Goal: Check status

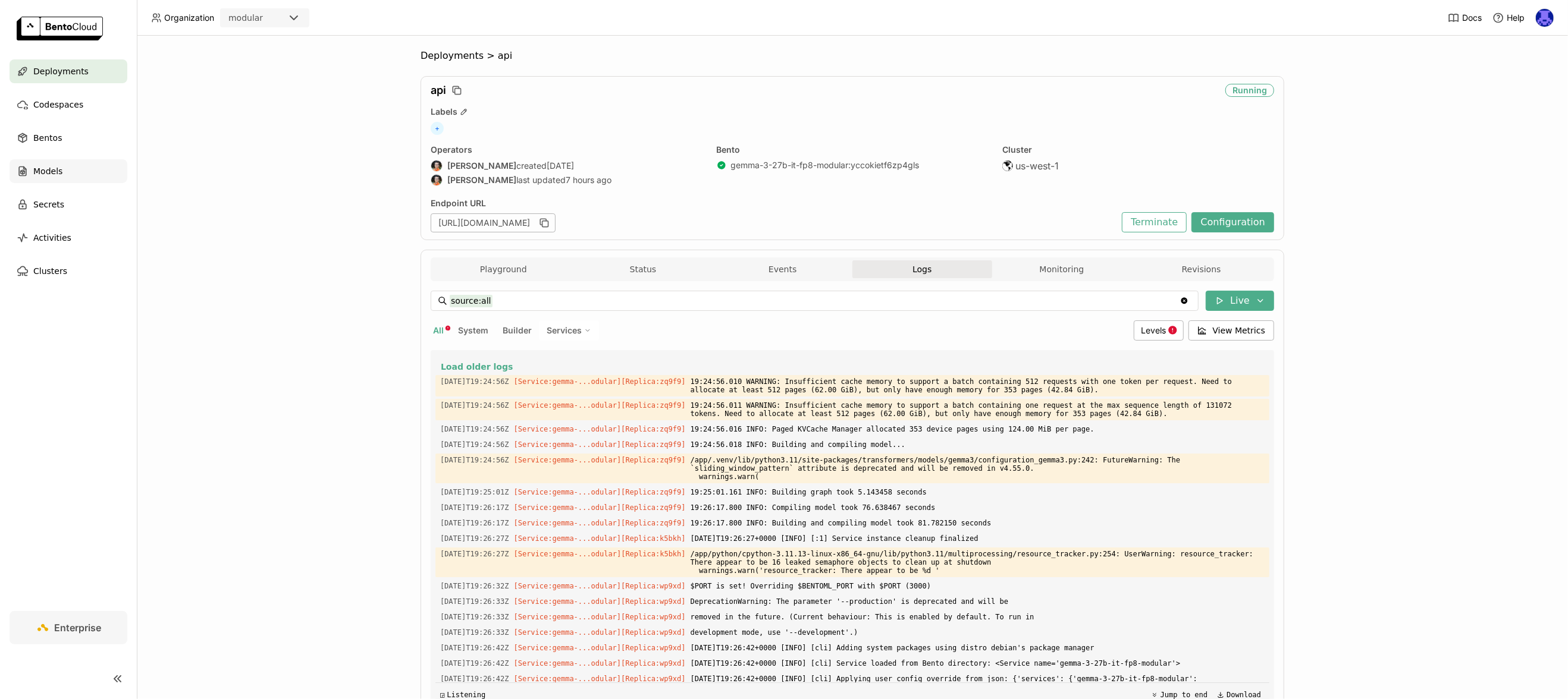
scroll to position [1020, 0]
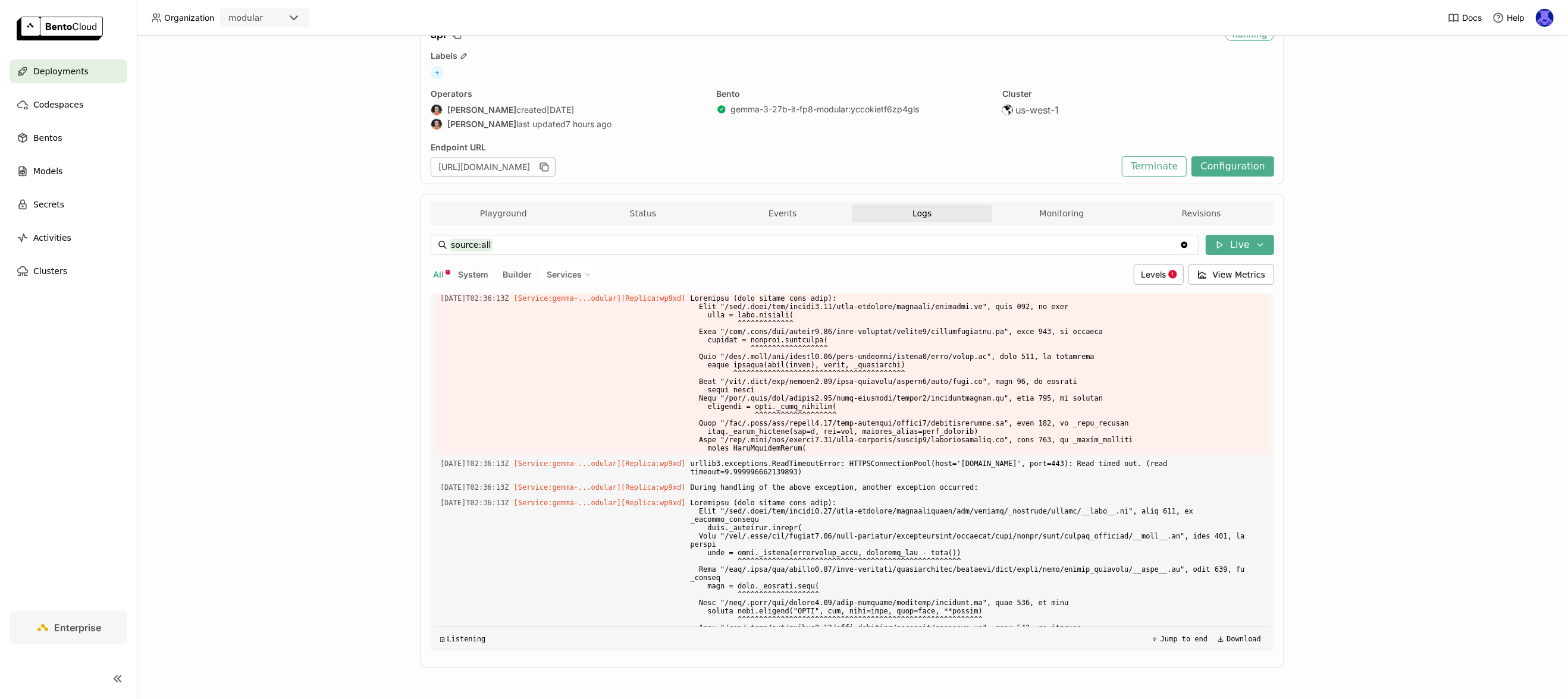
scroll to position [3511, 0]
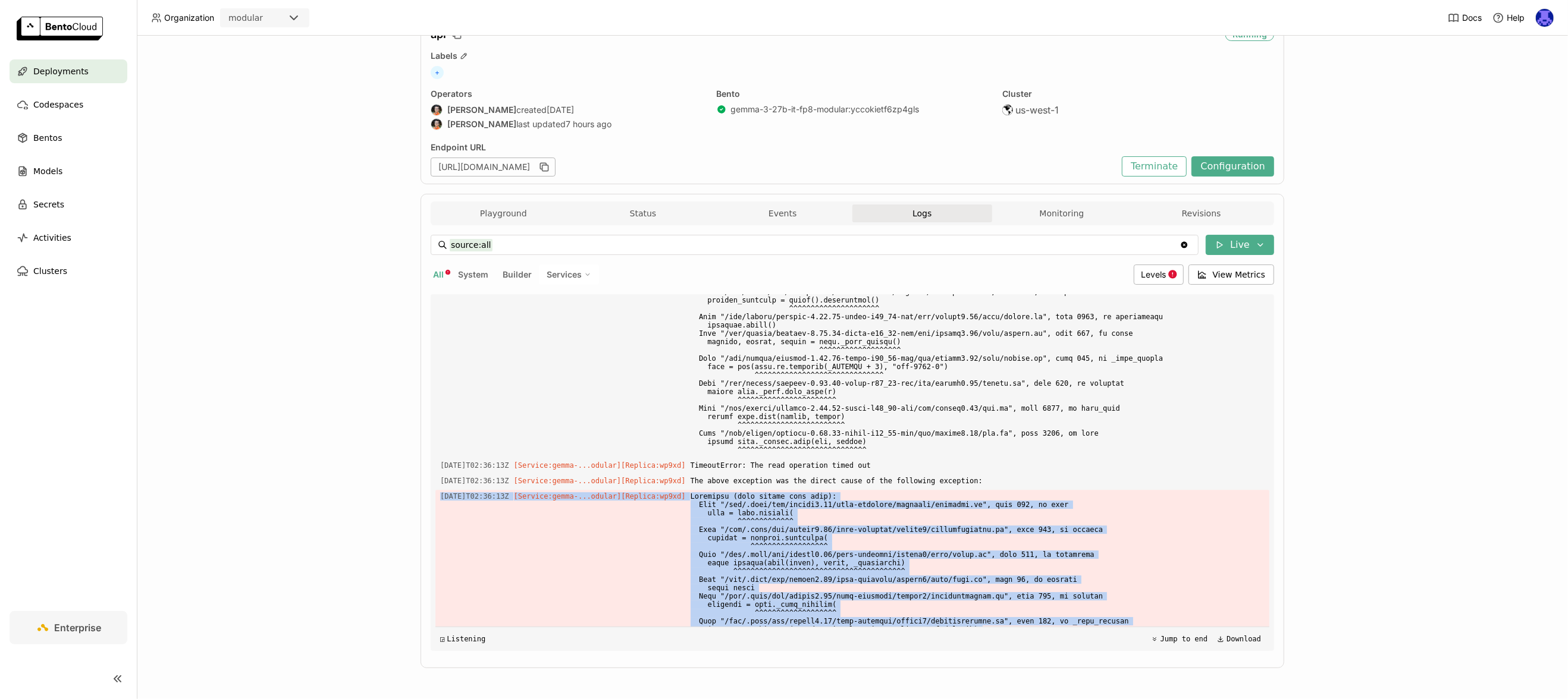
drag, startPoint x: 432, startPoint y: 412, endPoint x: 1183, endPoint y: 560, distance: 765.4
click at [1183, 560] on div "2025-09-17T02:36:13Z [Service:gemma-...odular] [Replica: wp9xd ]" at bounding box center [851, 571] width 834 height 163
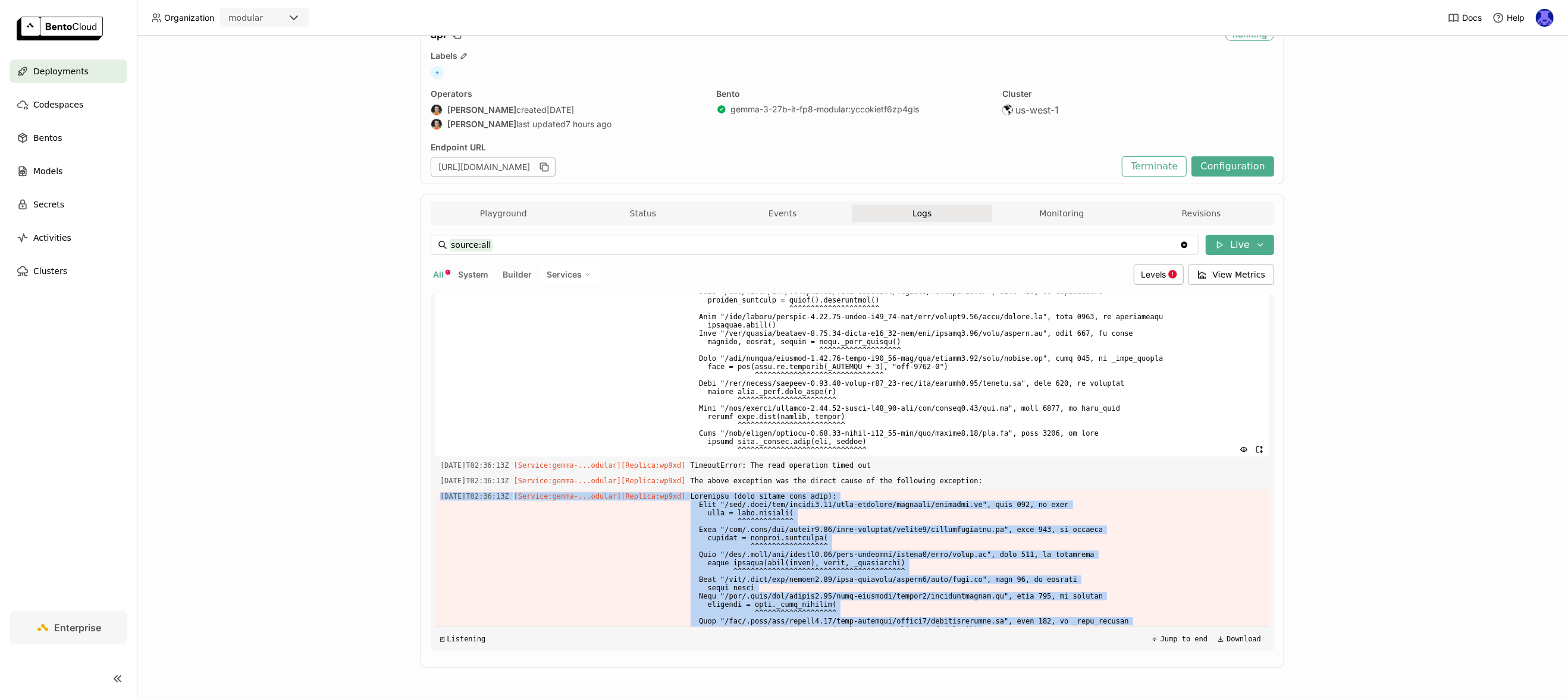
copy div "2025-09-17T02:36:13Z [Service:gemma-...odular] [Replica: wp9xd ] Traceback (mos…"
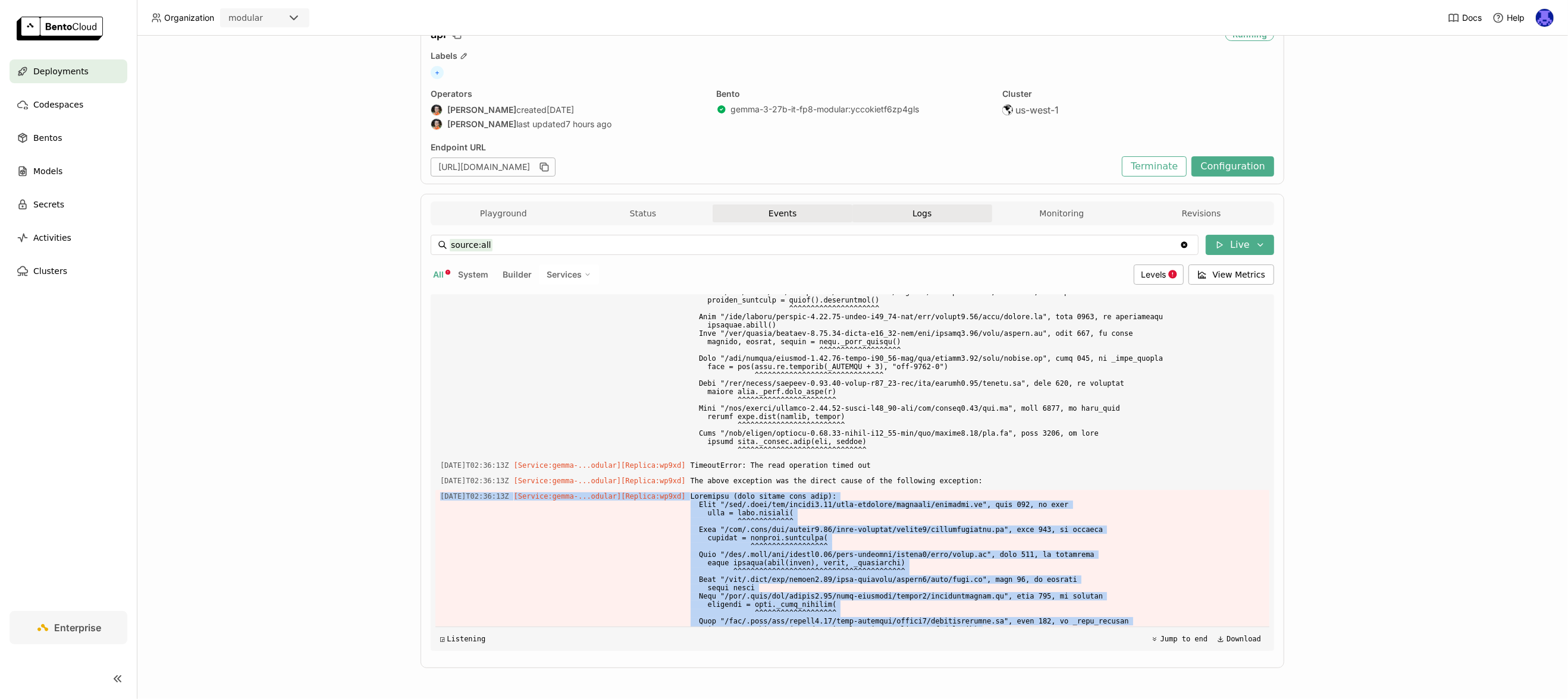
click at [766, 213] on button "Events" at bounding box center [783, 213] width 139 height 17
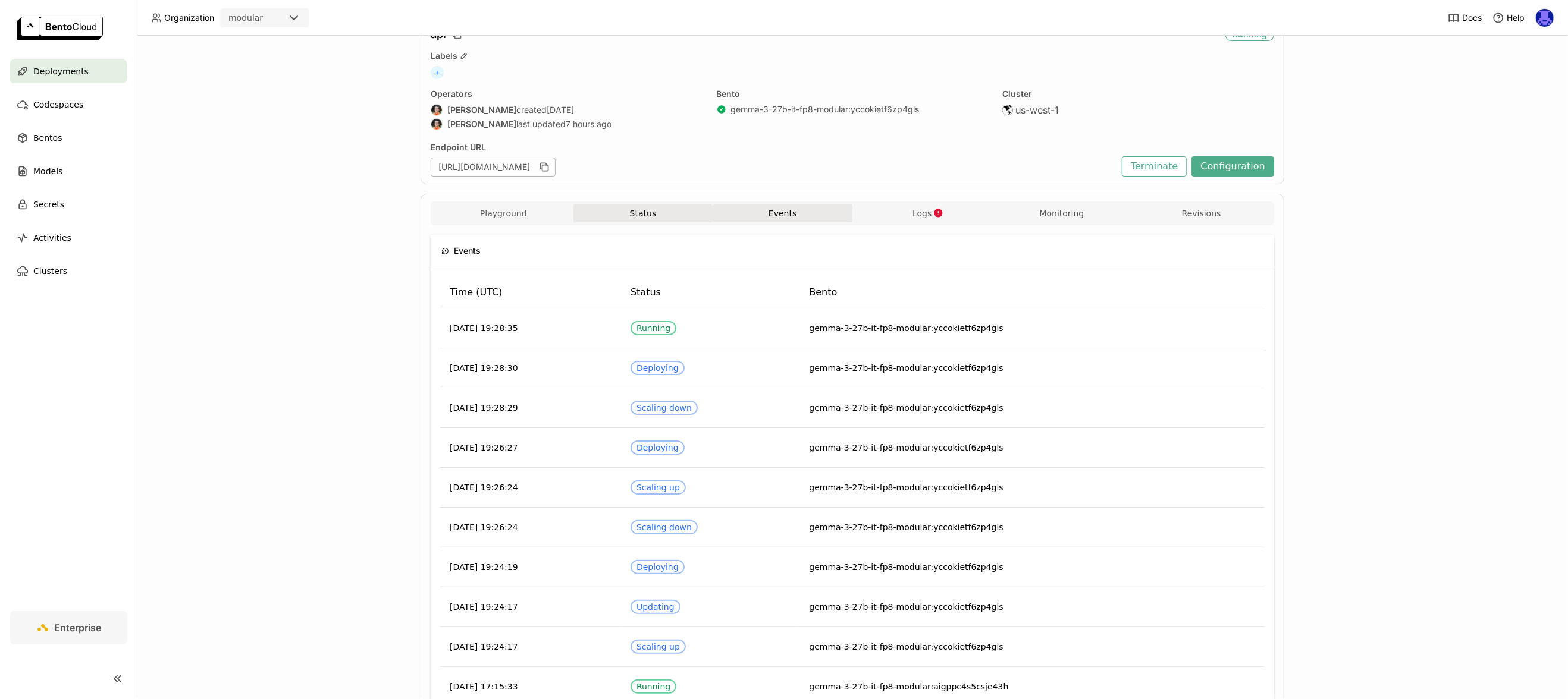
click at [665, 212] on button "Status" at bounding box center [643, 213] width 139 height 17
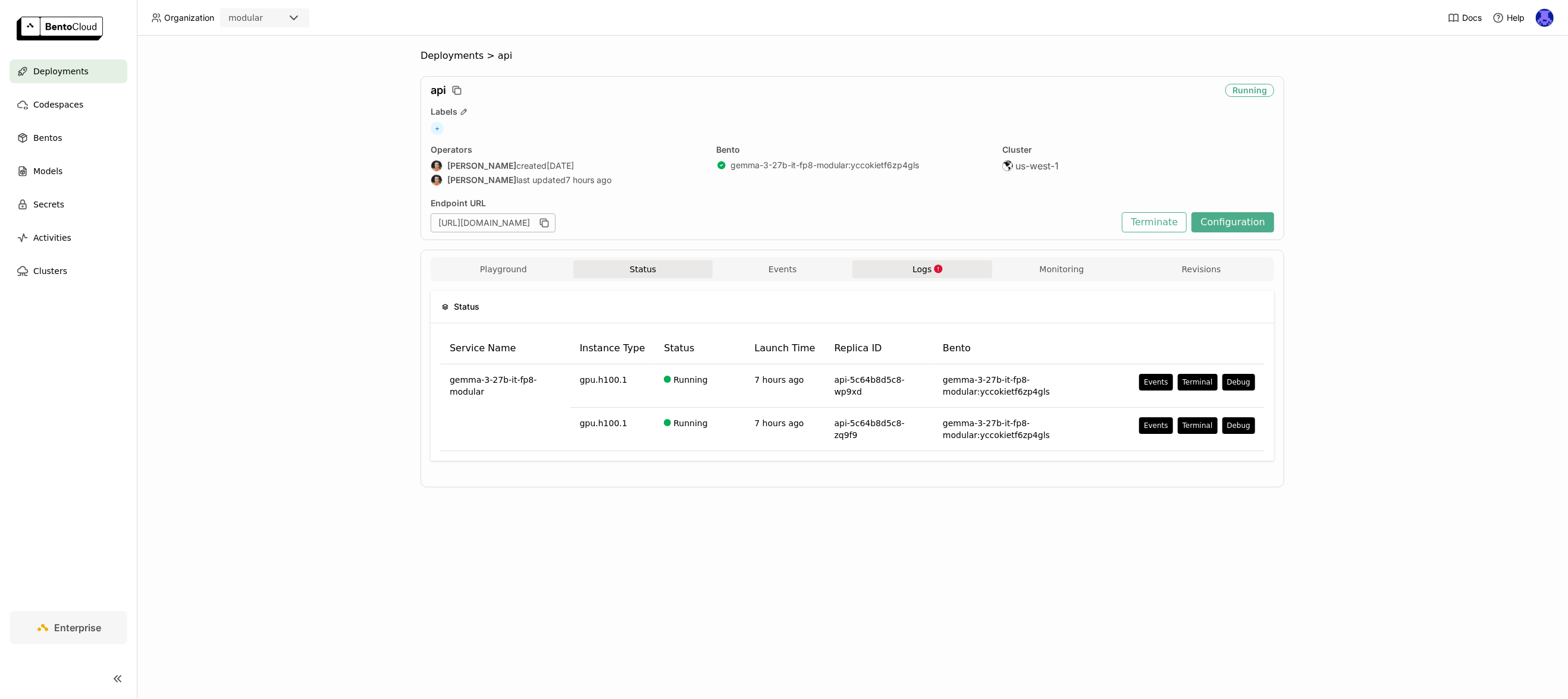
click at [910, 273] on button "Logs" at bounding box center [922, 269] width 139 height 17
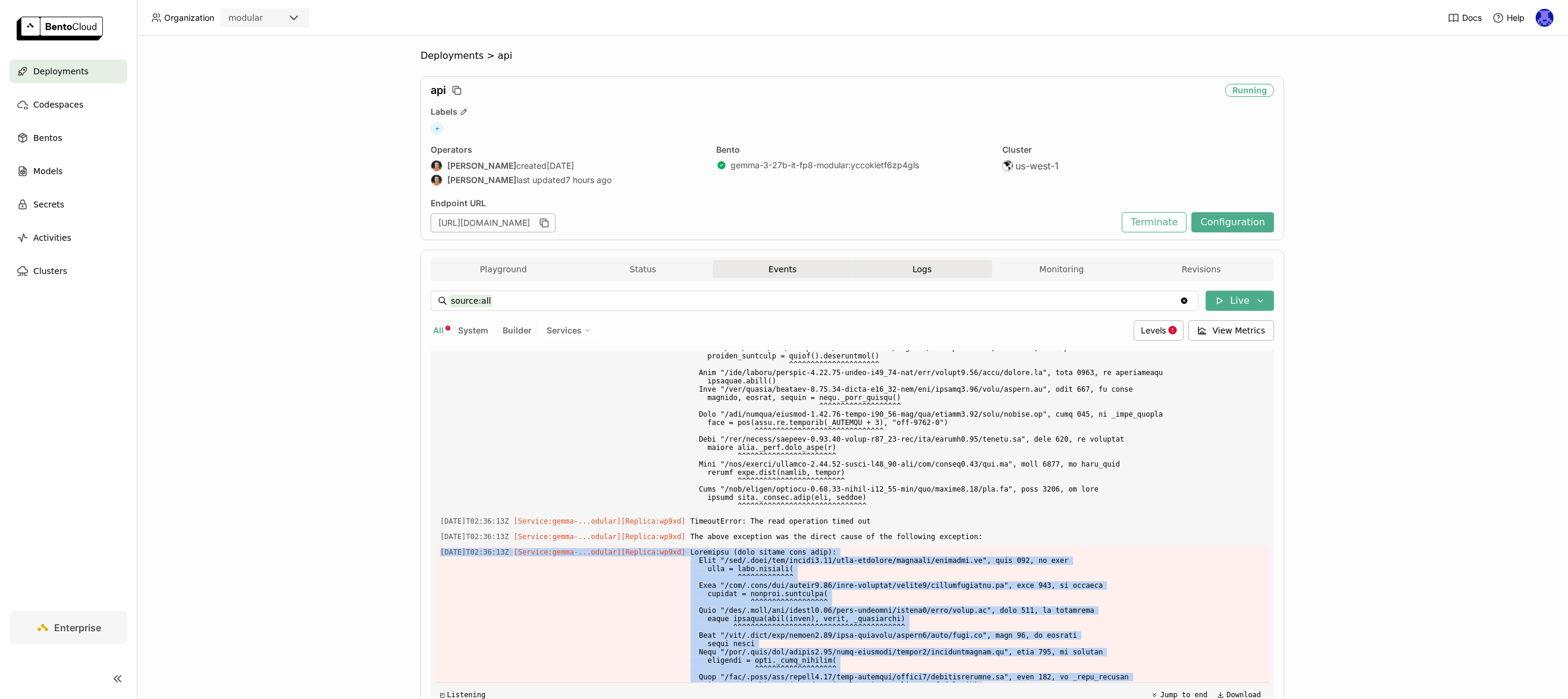
scroll to position [3710, 0]
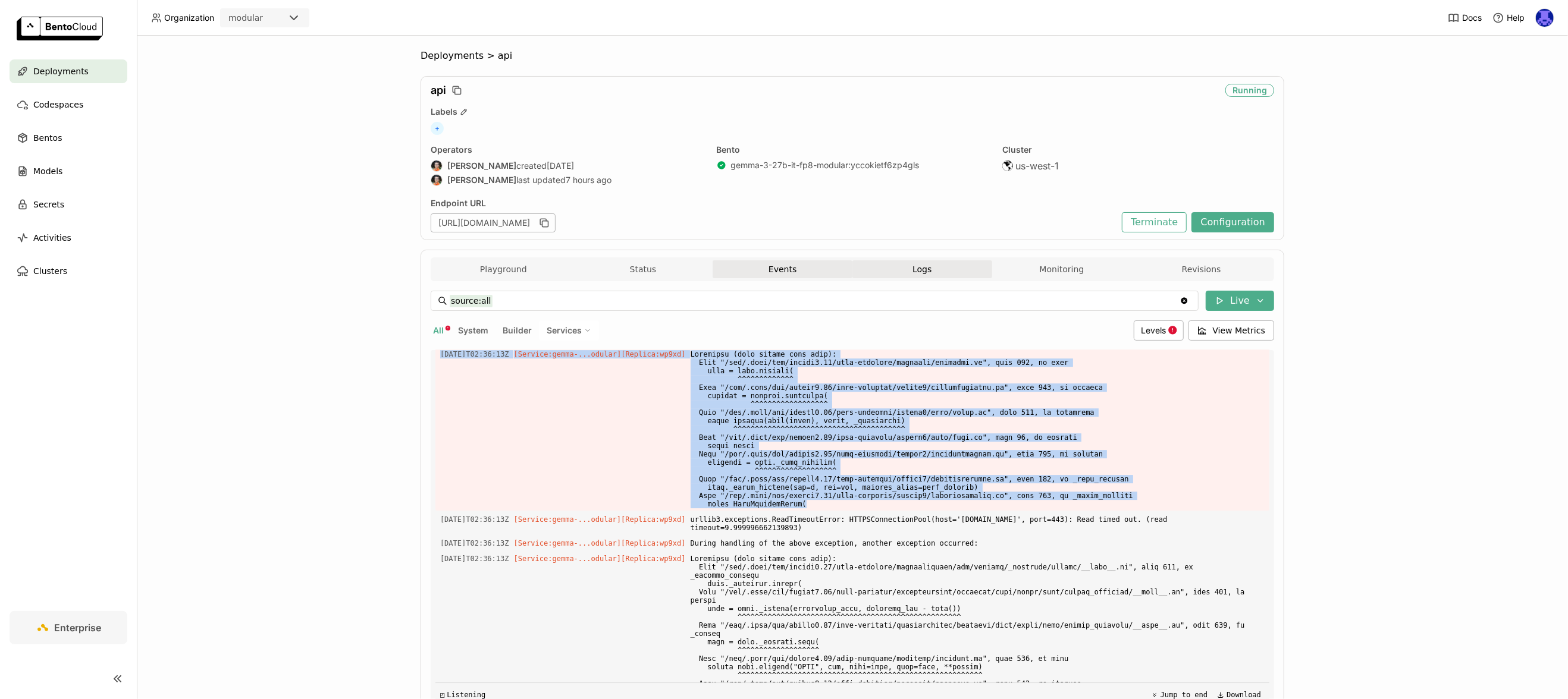
click at [820, 276] on button "Events" at bounding box center [783, 269] width 139 height 17
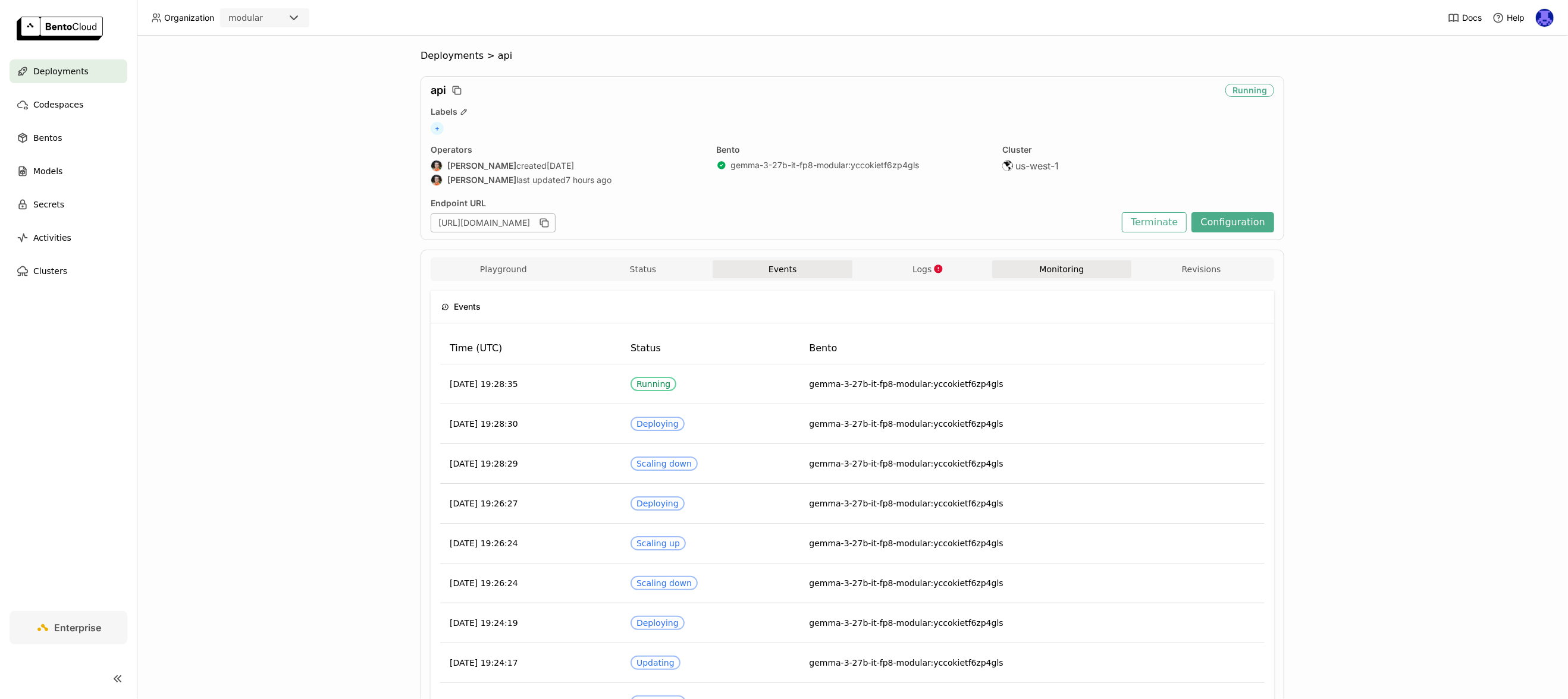
click at [1030, 273] on button "Monitoring" at bounding box center [1061, 269] width 139 height 17
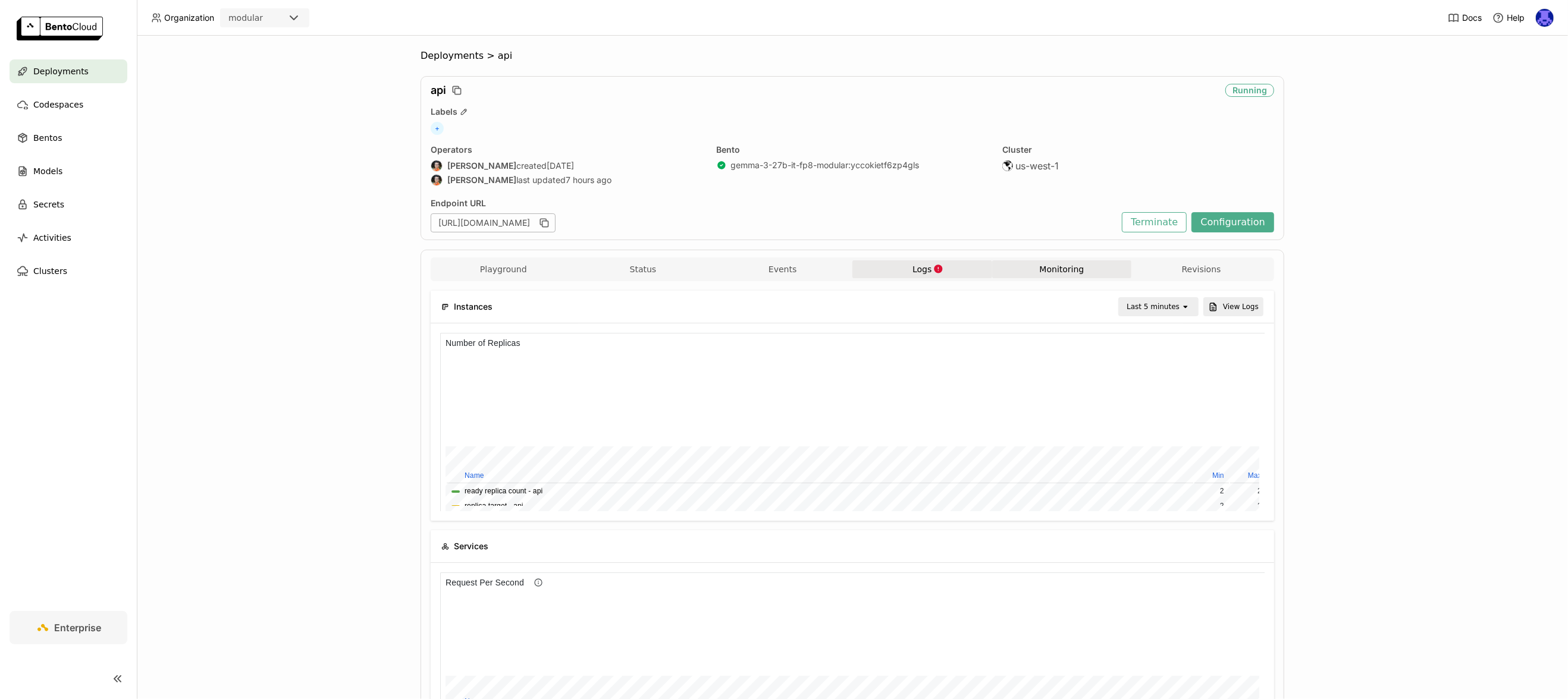
click at [912, 264] on span "Logs" at bounding box center [922, 269] width 19 height 11
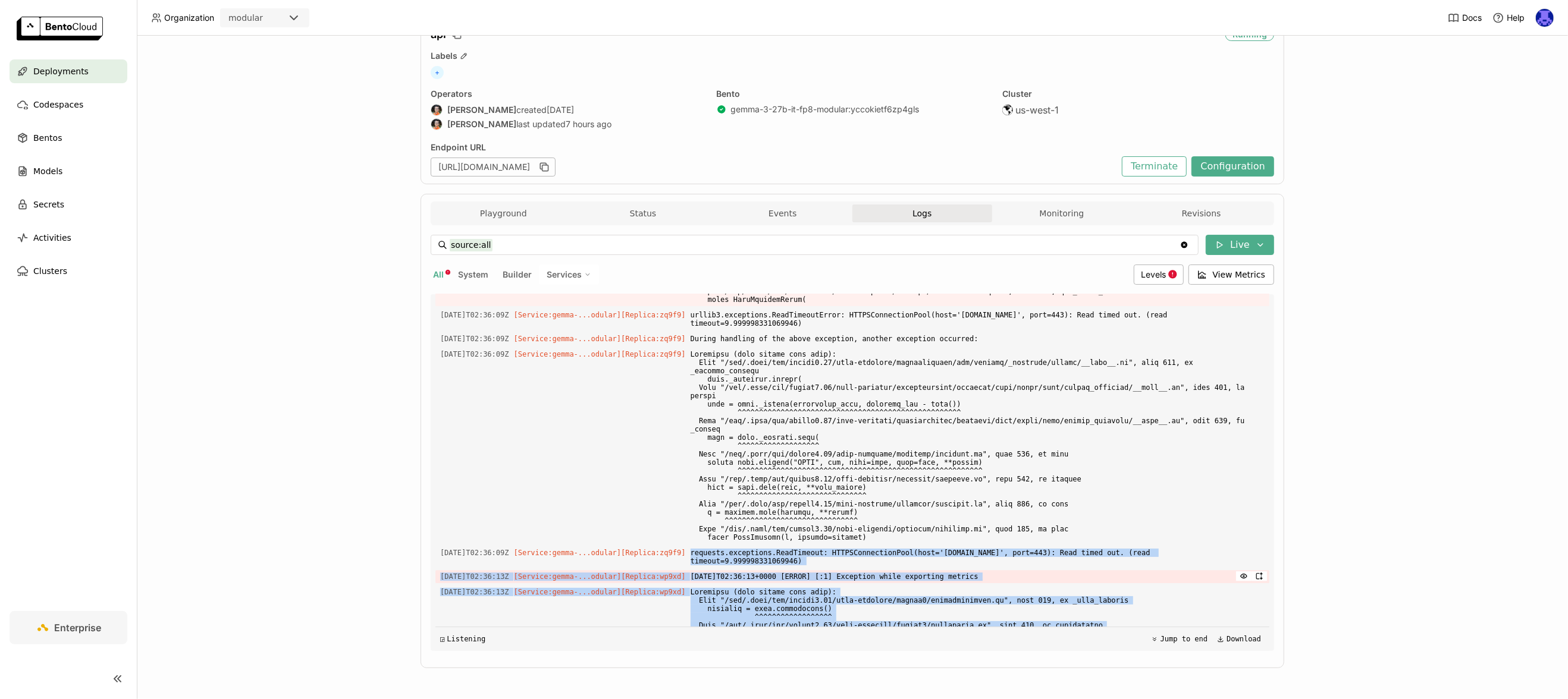
drag, startPoint x: 841, startPoint y: 614, endPoint x: 703, endPoint y: 497, distance: 180.9
click at [695, 491] on div "Load older logs 2025-09-16T19:28:23Z [Service:gemma-...odular] [Replica: wp9xd …" at bounding box center [851, 472] width 834 height 356
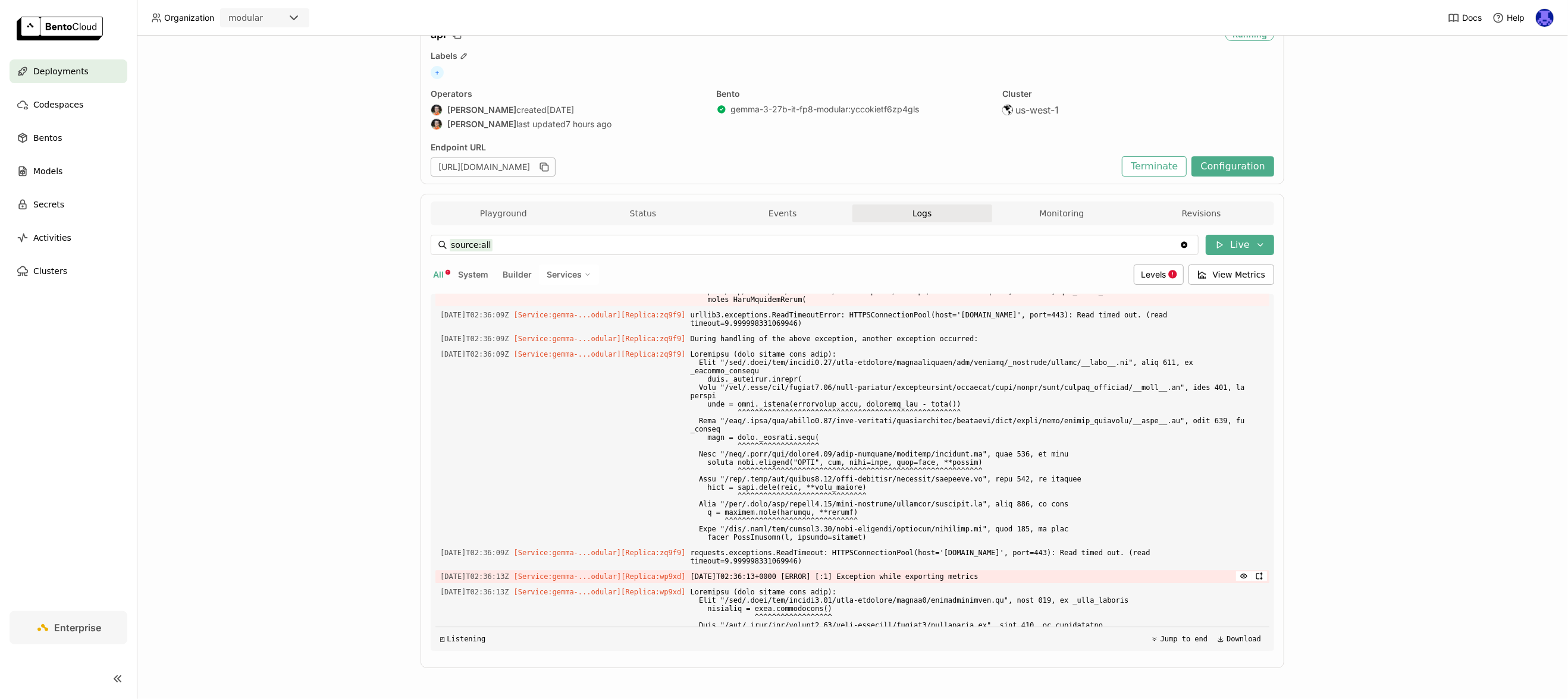
click at [715, 570] on span "[DATE]T02:36:13+0000 [ERROR] [:1] Exception while exporting metrics" at bounding box center [977, 577] width 574 height 14
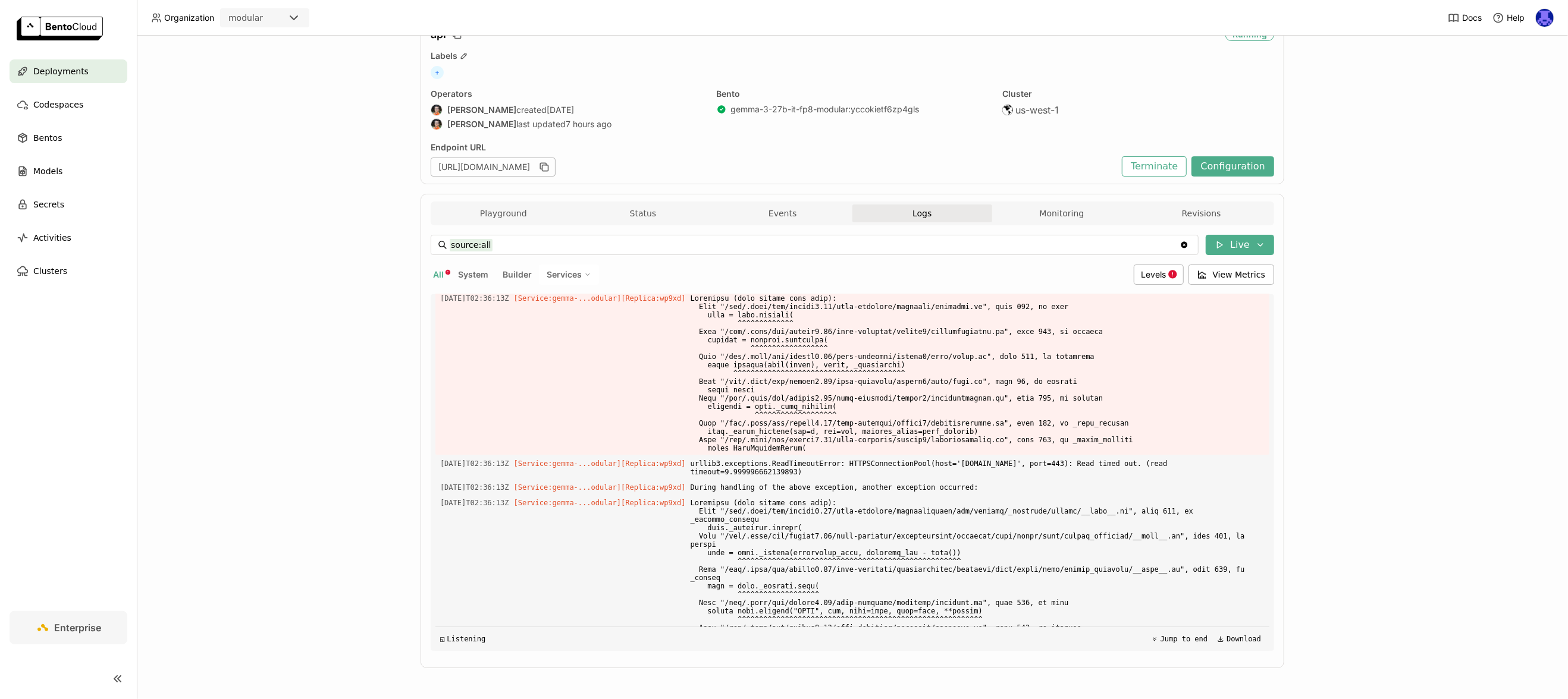
drag, startPoint x: 435, startPoint y: 405, endPoint x: 839, endPoint y: 624, distance: 459.5
click at [839, 624] on div "Load older logs 2025-09-16T19:28:23Z [Service:gemma-...odular] [Replica: wp9xd …" at bounding box center [851, 472] width 834 height 356
copy div "2025-09-17T02:36:09Z [Service:gemma-...odular] [Replica: zq9f9 ] 2025-09-17T02:…"
